Goal: Check status: Check status

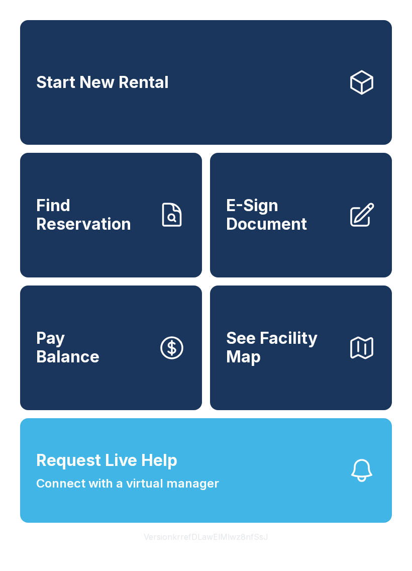
click at [131, 205] on link "Find Reservation" at bounding box center [111, 215] width 182 height 125
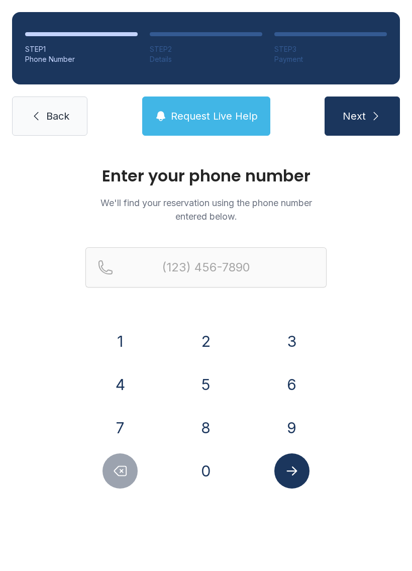
click at [224, 402] on div "1 2 3 4 5 6 7 8 9 0" at bounding box center [206, 406] width 241 height 165
click at [212, 434] on button "8" at bounding box center [206, 427] width 35 height 35
click at [122, 385] on button "4" at bounding box center [120, 384] width 35 height 35
click at [301, 351] on button "3" at bounding box center [292, 341] width 35 height 35
click at [120, 390] on button "4" at bounding box center [120, 384] width 35 height 35
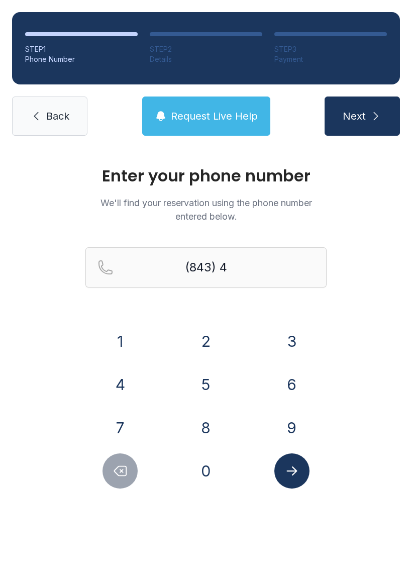
click at [218, 332] on button "2" at bounding box center [206, 341] width 35 height 35
click at [218, 334] on button "2" at bounding box center [206, 341] width 35 height 35
click at [119, 373] on button "4" at bounding box center [120, 384] width 35 height 35
click at [122, 430] on button "7" at bounding box center [120, 427] width 35 height 35
click at [211, 380] on button "5" at bounding box center [206, 384] width 35 height 35
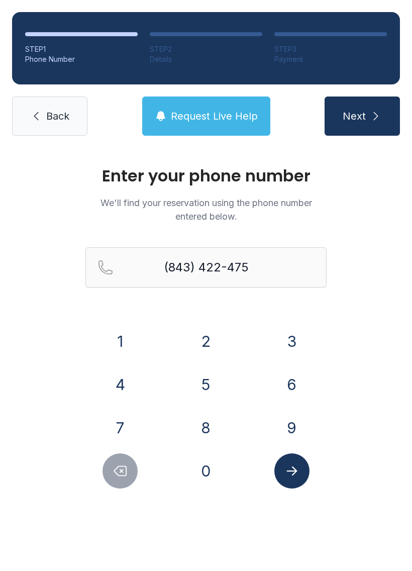
click at [210, 335] on button "2" at bounding box center [206, 341] width 35 height 35
type input "[PHONE_NUMBER]"
click at [297, 483] on button "Submit lookup form" at bounding box center [292, 471] width 35 height 35
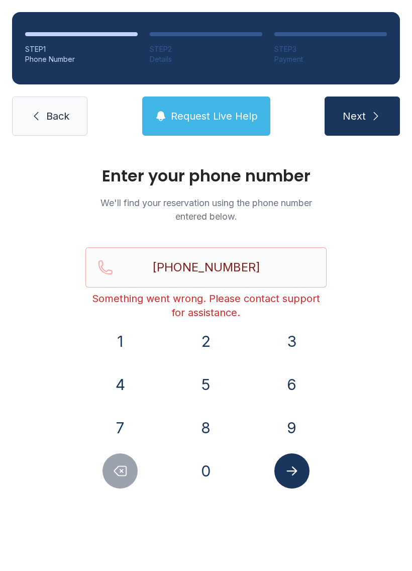
click at [55, 124] on link "Back" at bounding box center [49, 116] width 75 height 39
